Goal: Task Accomplishment & Management: Manage account settings

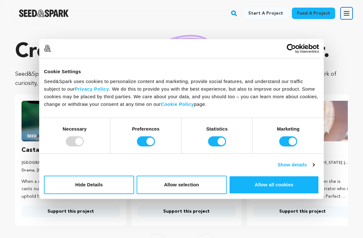
click at [346, 13] on icon "button" at bounding box center [346, 13] width 5 height 4
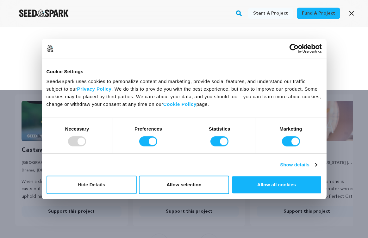
drag, startPoint x: 119, startPoint y: 183, endPoint x: 190, endPoint y: 150, distance: 78.2
click at [119, 182] on button "Hide Details" at bounding box center [92, 184] width 90 height 18
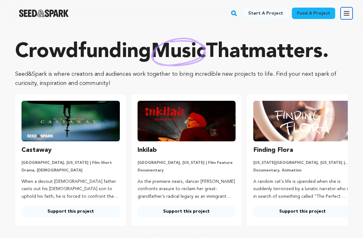
click at [345, 14] on icon "button" at bounding box center [346, 13] width 5 height 4
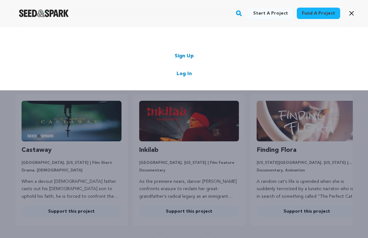
click at [186, 73] on link "Log In" at bounding box center [184, 74] width 15 height 8
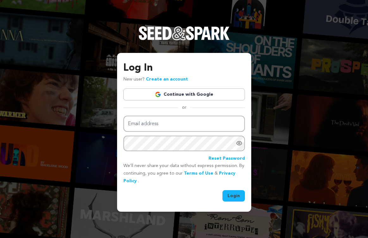
click at [193, 94] on link "Continue with Google" at bounding box center [184, 94] width 122 height 12
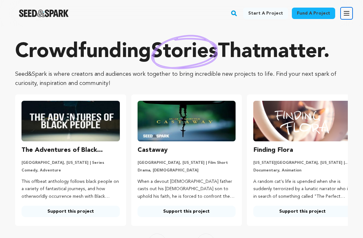
click at [342, 14] on button "Open main menu" at bounding box center [347, 13] width 13 height 13
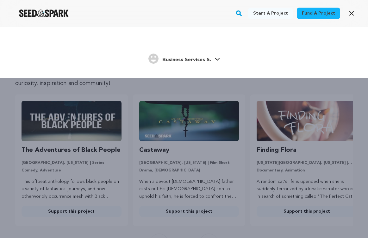
click at [192, 61] on span "Business Services S." at bounding box center [186, 59] width 49 height 5
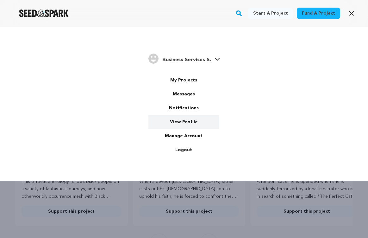
click at [187, 123] on link "View Profile" at bounding box center [183, 122] width 71 height 14
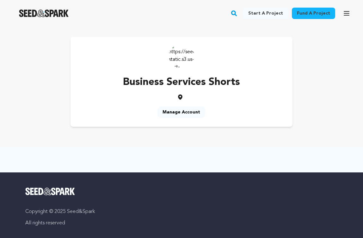
click at [181, 55] on img at bounding box center [181, 55] width 25 height 25
click at [184, 83] on p "Business Services Shorts" at bounding box center [181, 82] width 117 height 15
click at [183, 101] on div "Business Services Shorts Manage Account" at bounding box center [182, 82] width 222 height 90
click at [182, 110] on link "Manage Account" at bounding box center [182, 111] width 48 height 11
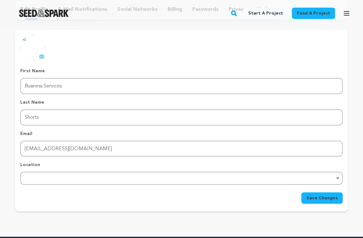
scroll to position [95, 0]
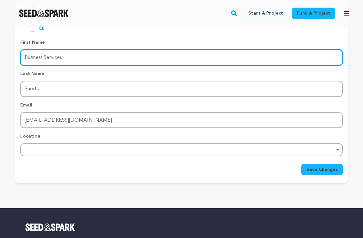
click at [75, 58] on input "Business Services" at bounding box center [181, 57] width 323 height 16
type input "Shorts"
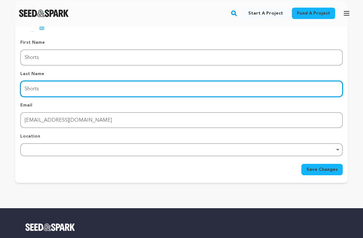
click at [57, 86] on input "Shorts" at bounding box center [181, 89] width 323 height 16
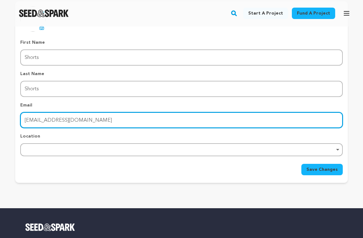
drag, startPoint x: 75, startPoint y: 120, endPoint x: 39, endPoint y: 119, distance: 36.1
click at [39, 119] on input "shortsbusinessservices@gmail.com" at bounding box center [181, 120] width 323 height 16
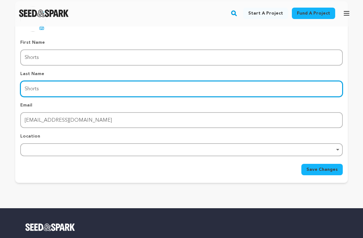
click at [41, 89] on input "Shorts" at bounding box center [181, 89] width 323 height 16
paste input "businessservice"
click at [43, 87] on input "businessservices" at bounding box center [181, 89] width 323 height 16
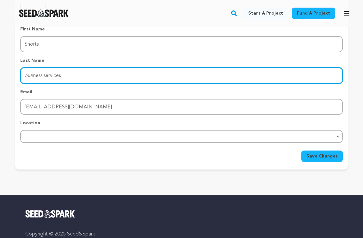
scroll to position [127, 0]
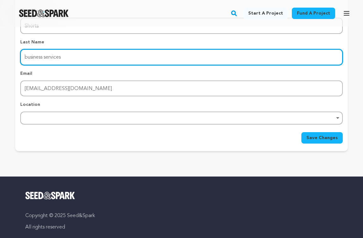
type input "business services"
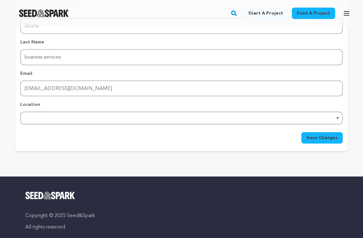
click at [57, 110] on div "Location Remove item" at bounding box center [181, 112] width 323 height 23
click at [67, 114] on div "Remove item" at bounding box center [181, 117] width 323 height 13
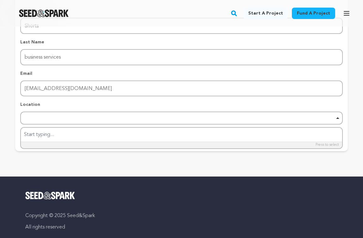
click at [165, 36] on div "First Name First Name Shorts Last Name Last Name business services Email Email …" at bounding box center [181, 66] width 323 height 117
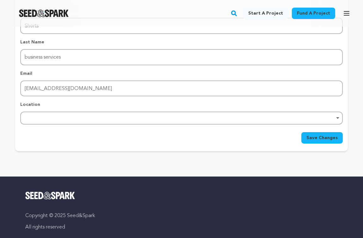
click at [320, 136] on span "Save Changes" at bounding box center [322, 138] width 31 height 6
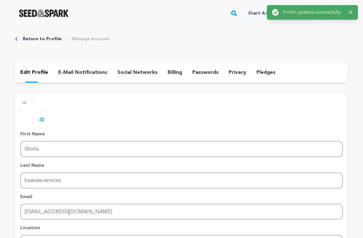
scroll to position [0, 0]
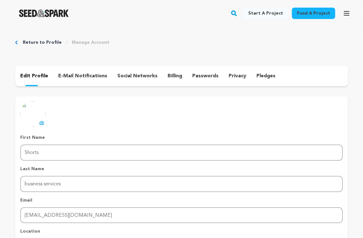
click at [19, 39] on div "Return to Profile Manage Account edit profile e-mail notifications social netwo…" at bounding box center [181, 160] width 363 height 266
click at [17, 42] on div "Return to Profile Manage Account" at bounding box center [181, 42] width 333 height 6
click at [16, 41] on icon "Breadcrumb" at bounding box center [16, 43] width 3 height 4
click at [14, 46] on div "Return to Profile Manage Account edit profile e-mail notifications social netwo…" at bounding box center [181, 160] width 363 height 266
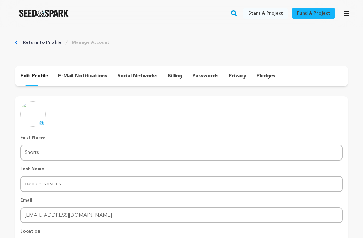
click at [16, 43] on icon "Breadcrumb" at bounding box center [16, 43] width 2 height 4
